Goal: Task Accomplishment & Management: Manage account settings

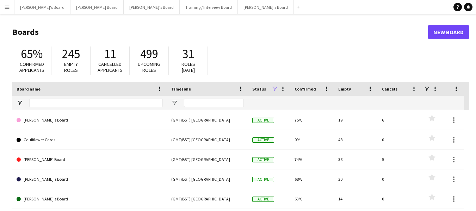
click at [7, 3] on button "Menu" at bounding box center [7, 7] width 14 height 14
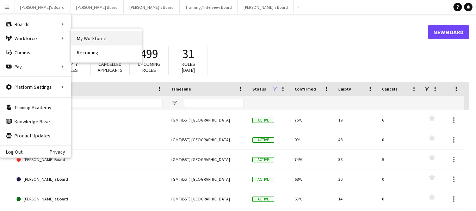
click at [107, 36] on link "My Workforce" at bounding box center [106, 38] width 70 height 14
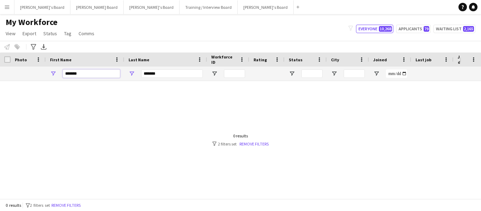
drag, startPoint x: 93, startPoint y: 75, endPoint x: 57, endPoint y: 68, distance: 37.3
click at [57, 68] on div "*******" at bounding box center [85, 74] width 79 height 14
drag, startPoint x: 165, startPoint y: 73, endPoint x: 123, endPoint y: 67, distance: 42.3
click at [123, 67] on div "*******" at bounding box center [422, 74] width 844 height 14
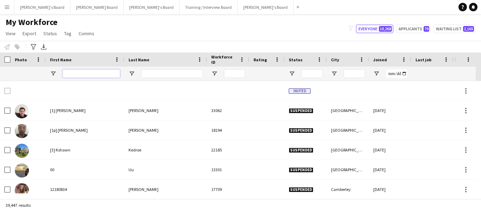
click at [78, 72] on input "First Name Filter Input" at bounding box center [91, 73] width 57 height 8
click at [293, 72] on span "Open Filter Menu" at bounding box center [292, 73] width 6 height 6
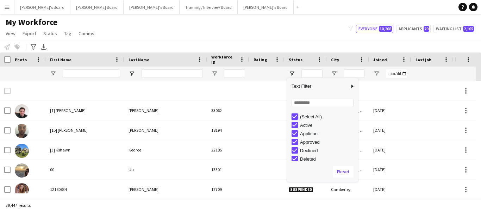
type input "***"
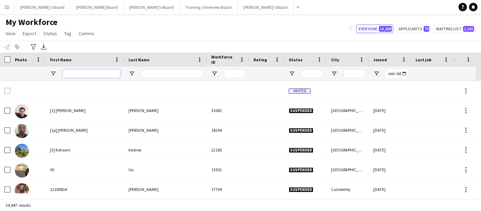
click at [72, 74] on input "First Name Filter Input" at bounding box center [91, 73] width 57 height 8
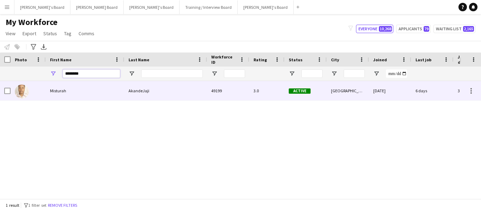
type input "********"
click at [123, 88] on div "Misturah" at bounding box center [85, 90] width 79 height 19
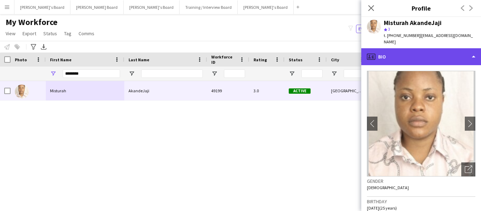
click at [405, 63] on div "profile Bio" at bounding box center [421, 56] width 120 height 17
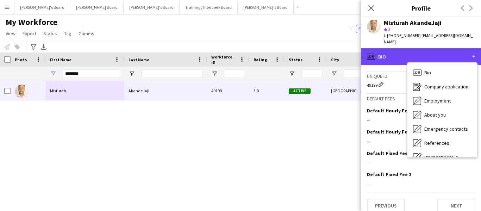
scroll to position [342, 0]
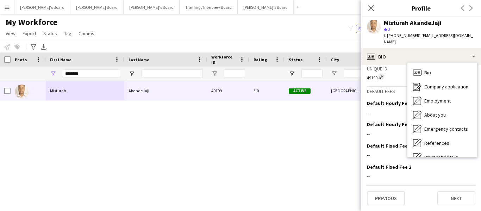
click at [322, 30] on div "My Workforce View Views Default view Compliance RTW Checks [GEOGRAPHIC_DATA] Se…" at bounding box center [240, 29] width 481 height 24
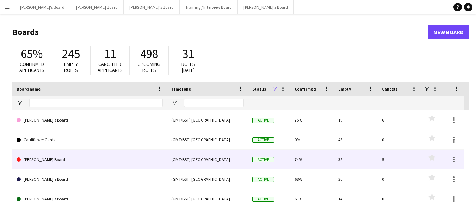
click at [46, 157] on link "[PERSON_NAME] Board" at bounding box center [90, 160] width 146 height 20
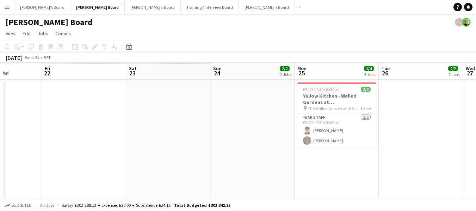
scroll to position [0, 250]
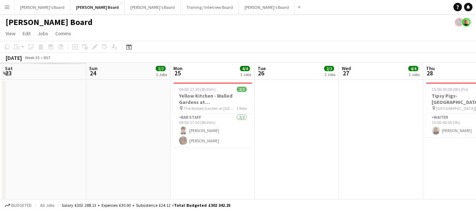
drag, startPoint x: 26, startPoint y: 71, endPoint x: 251, endPoint y: 56, distance: 225.6
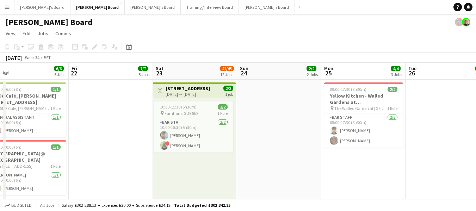
scroll to position [0, 145]
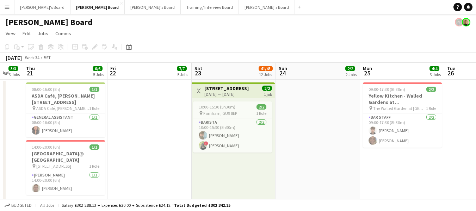
drag, startPoint x: 133, startPoint y: 71, endPoint x: 163, endPoint y: 82, distance: 31.8
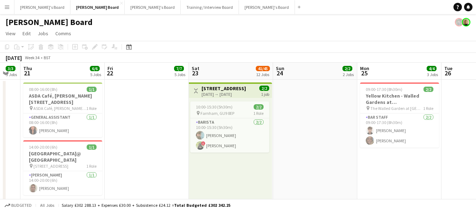
click at [39, 72] on app-board-header-date "Thu 21 6/6 5 Jobs" at bounding box center [62, 71] width 84 height 17
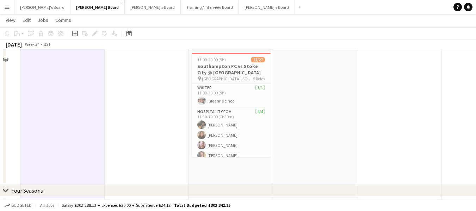
scroll to position [564, 0]
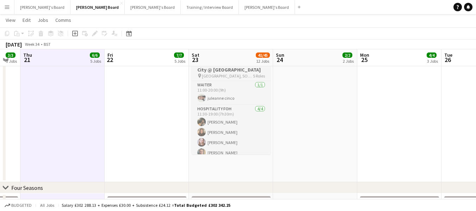
click at [222, 73] on h3 "Southampton FC vs Stoke City @ St Mary's Stadium, SO14 5FP" at bounding box center [231, 66] width 79 height 13
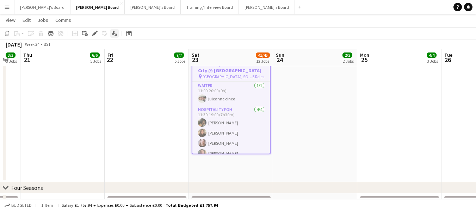
click at [111, 32] on div "Applicants" at bounding box center [114, 33] width 8 height 8
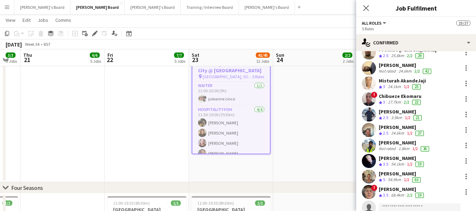
scroll to position [294, 0]
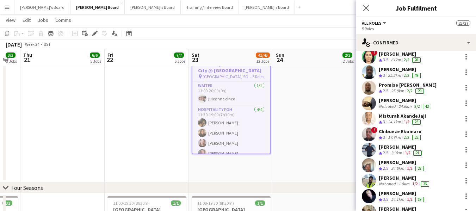
click at [393, 83] on div "Promise Ugo Nwachukwu" at bounding box center [408, 85] width 58 height 6
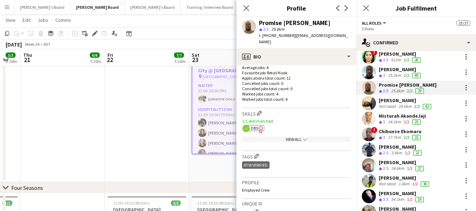
scroll to position [211, 0]
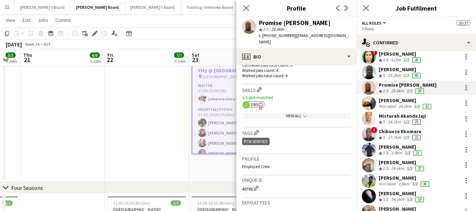
click at [258, 104] on icon "Freelancer has uploaded a photo validation of skill. Click to see" at bounding box center [260, 105] width 7 height 7
